Goal: Task Accomplishment & Management: Use online tool/utility

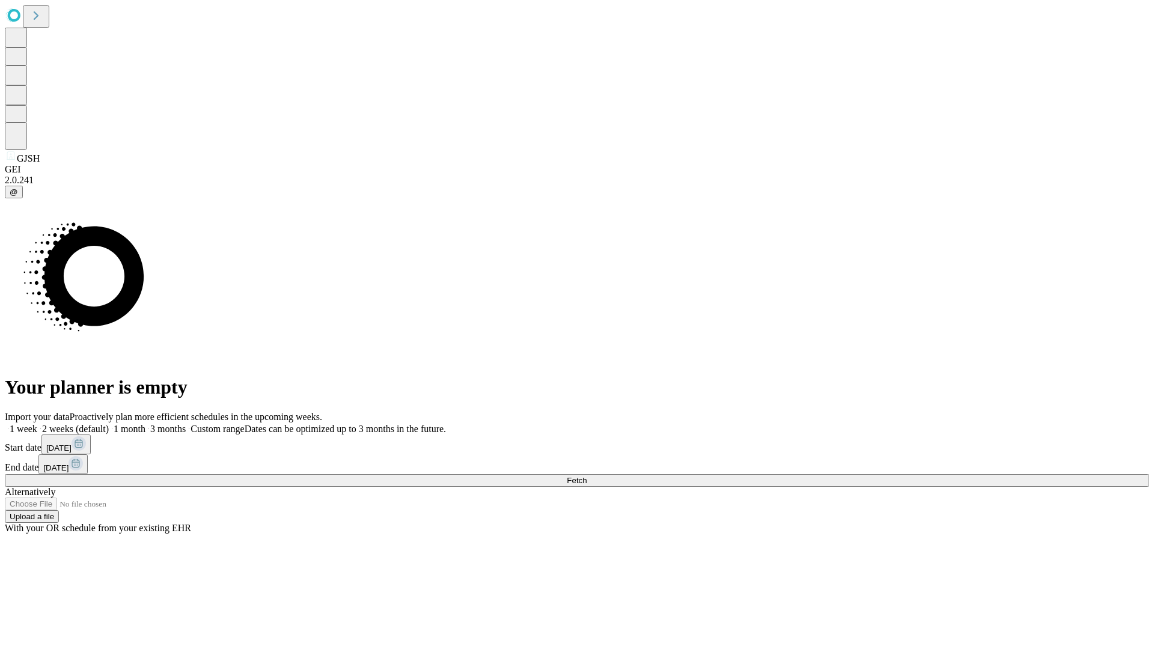
click at [587, 476] on span "Fetch" at bounding box center [577, 480] width 20 height 9
